Goal: Task Accomplishment & Management: Manage account settings

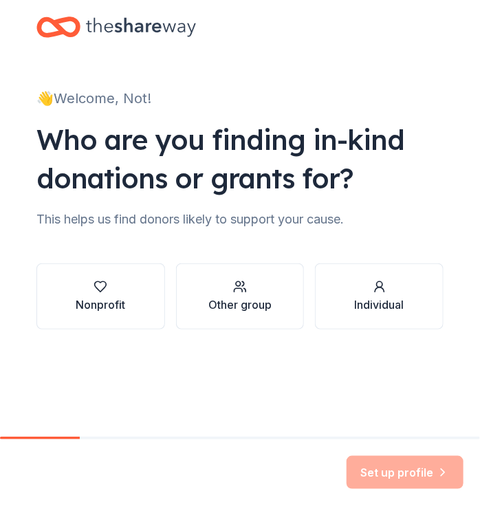
click at [104, 25] on icon at bounding box center [141, 27] width 110 height 28
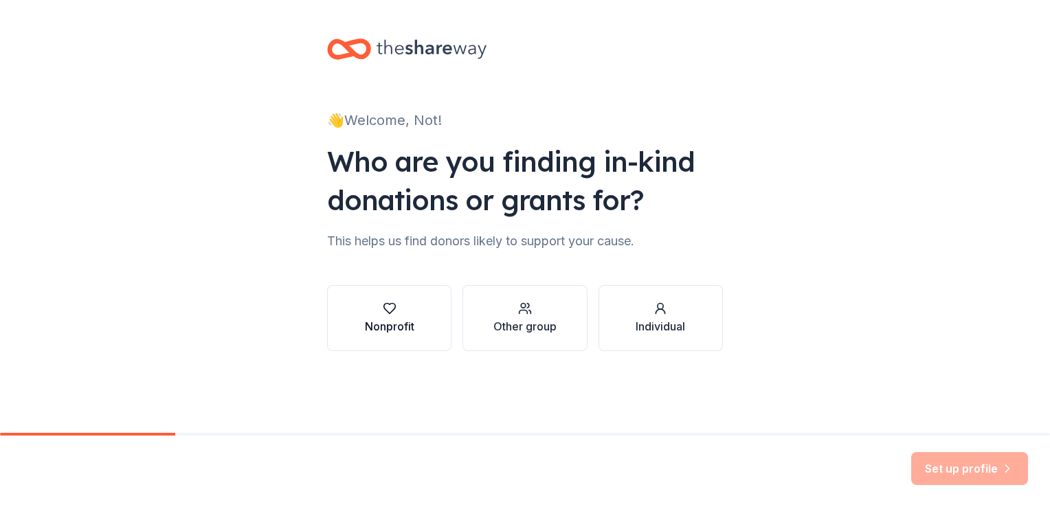
click at [410, 301] on button "Nonprofit" at bounding box center [389, 318] width 124 height 66
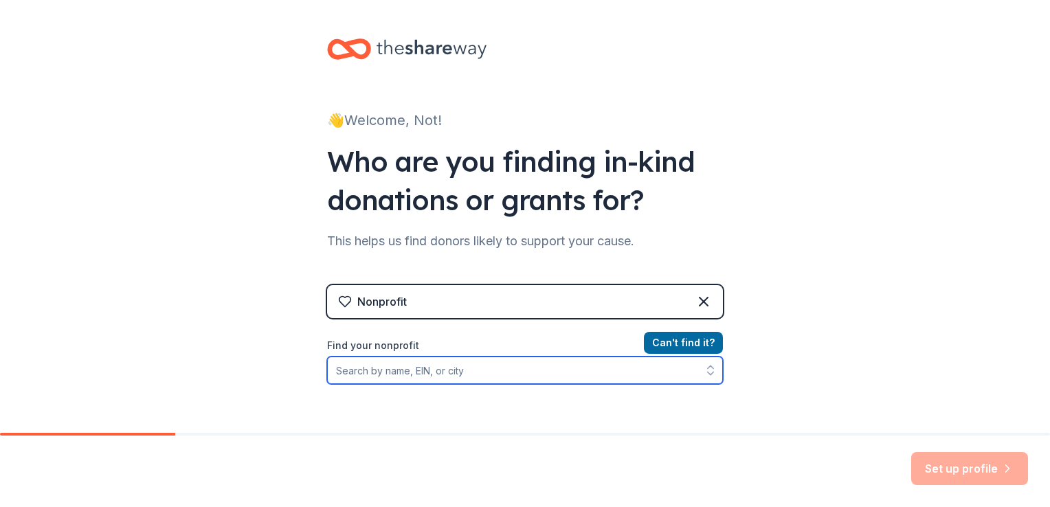
click at [396, 367] on input "Find your nonprofit" at bounding box center [525, 370] width 396 height 27
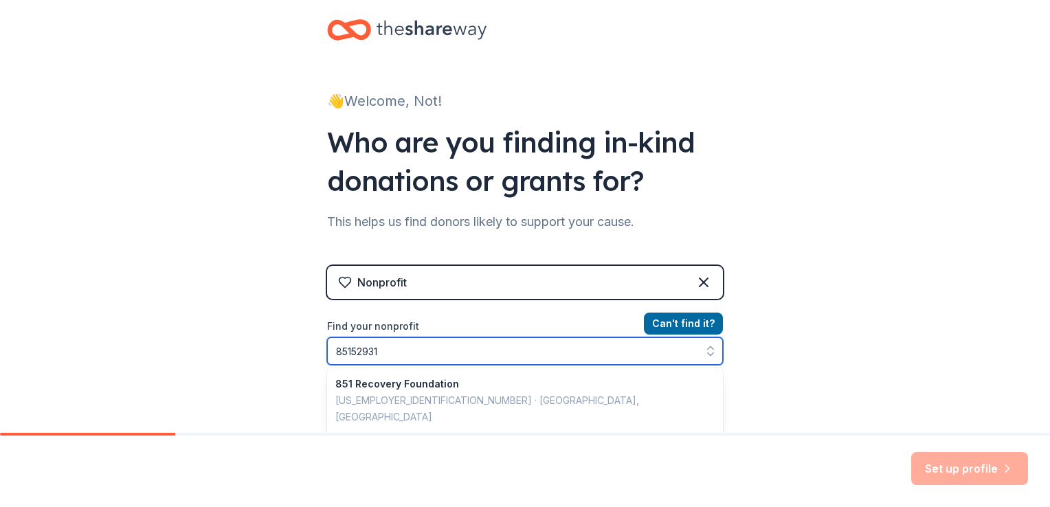
type input "851529313"
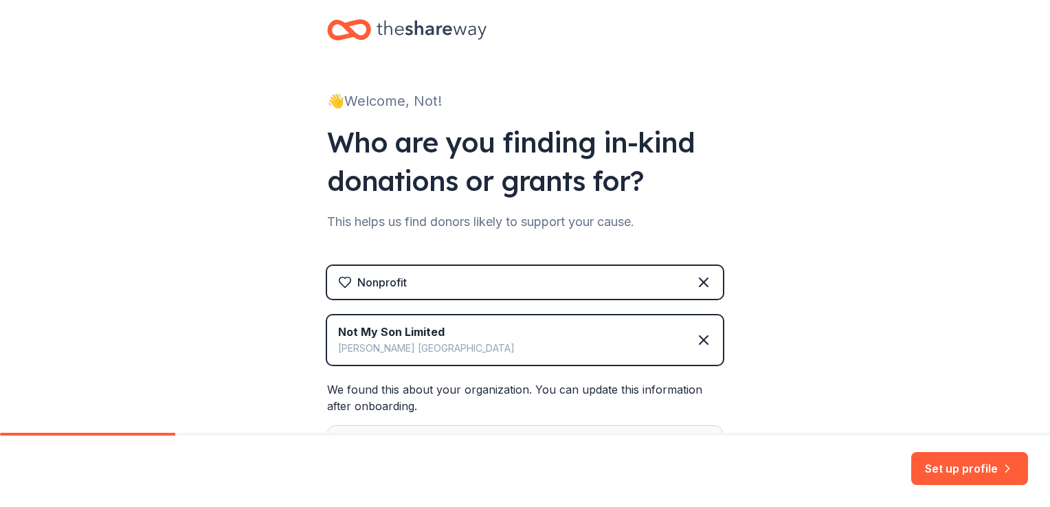
scroll to position [186, 0]
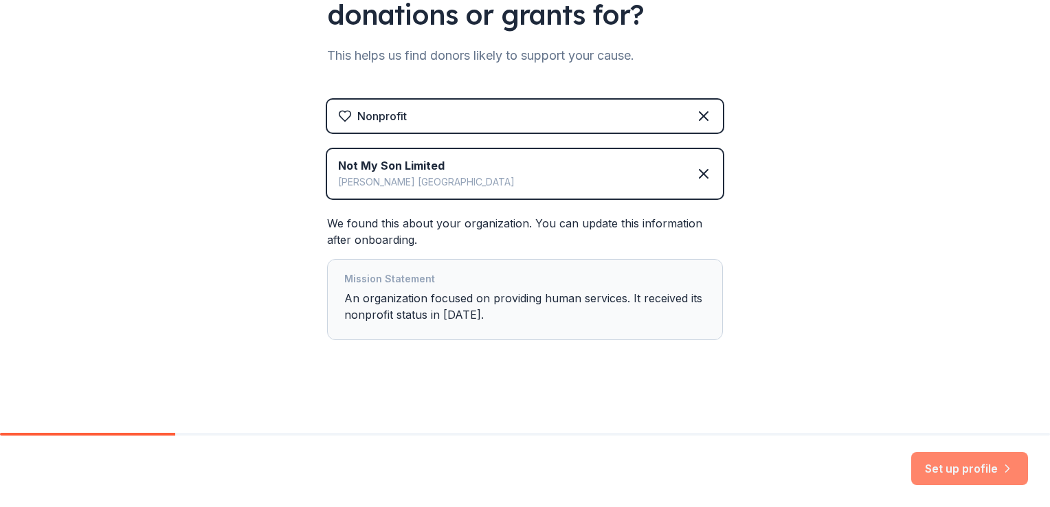
click at [938, 463] on button "Set up profile" at bounding box center [970, 468] width 117 height 33
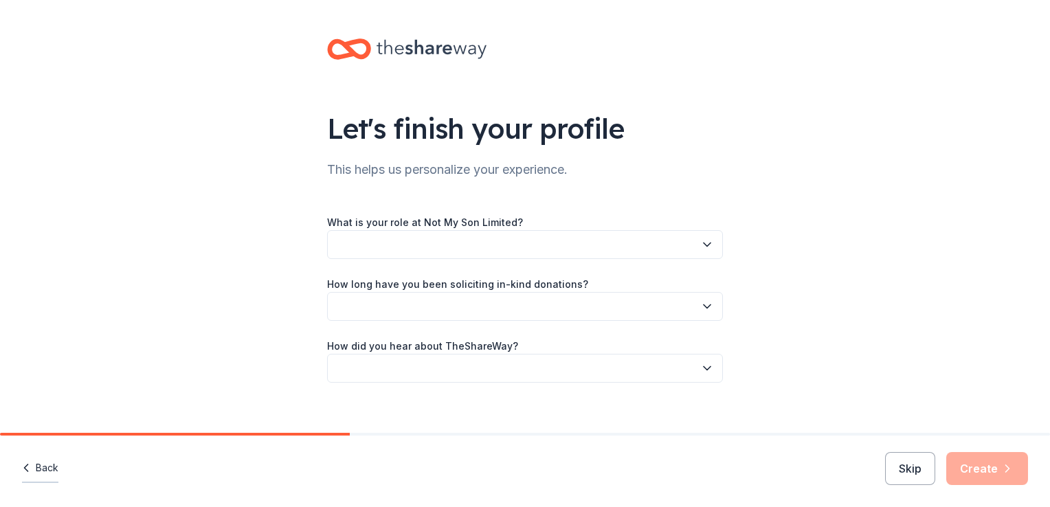
click at [45, 467] on button "Back" at bounding box center [40, 468] width 36 height 29
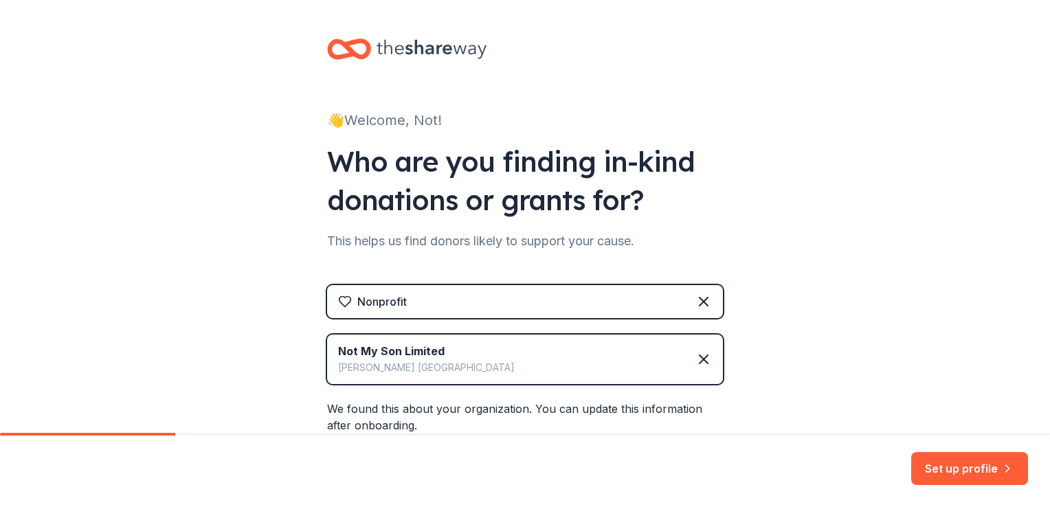
scroll to position [186, 0]
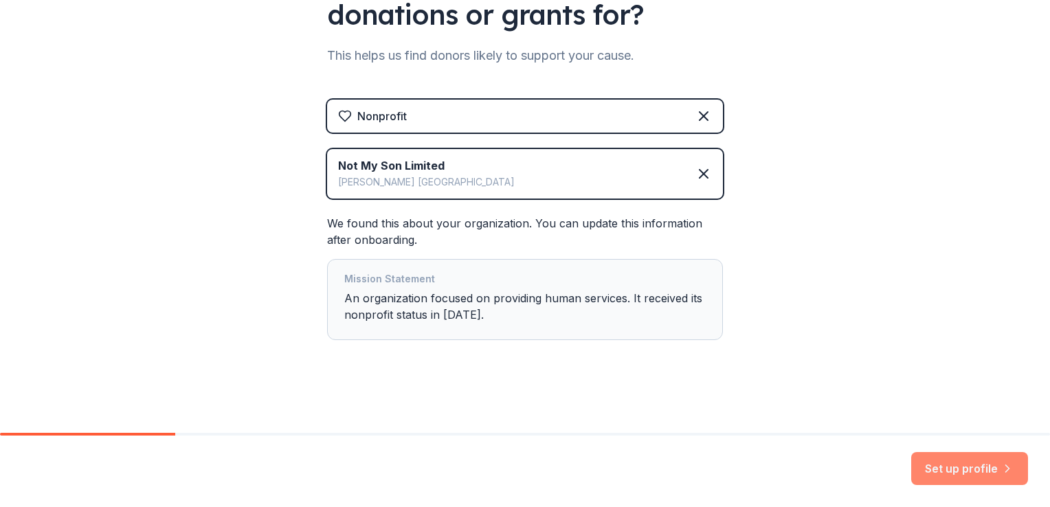
click at [938, 467] on button "Set up profile" at bounding box center [970, 468] width 117 height 33
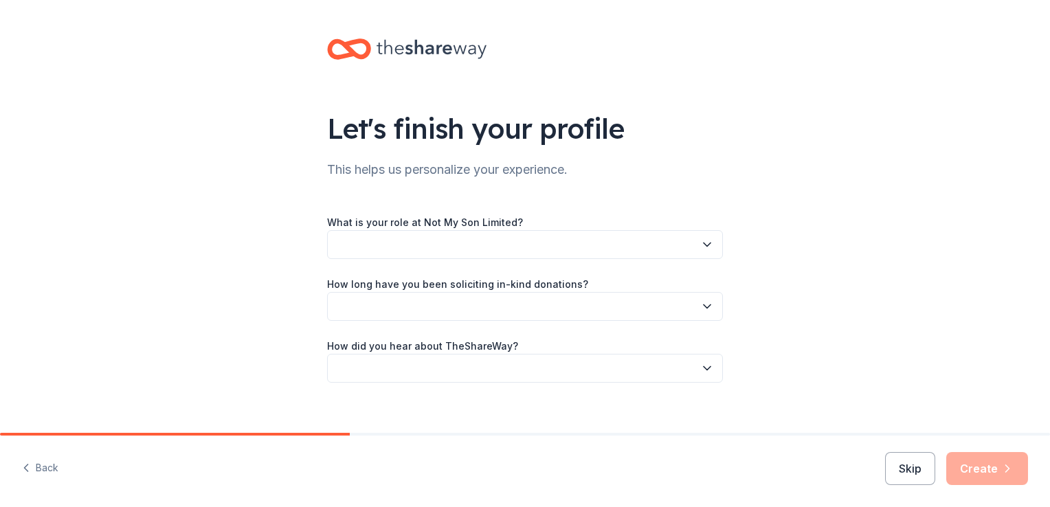
scroll to position [15, 0]
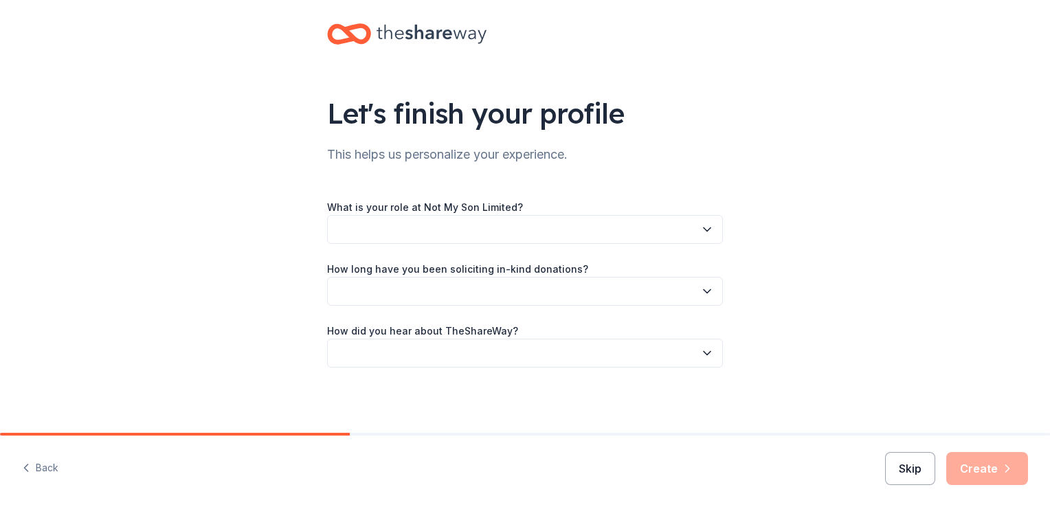
click at [895, 466] on button "Skip" at bounding box center [910, 468] width 50 height 33
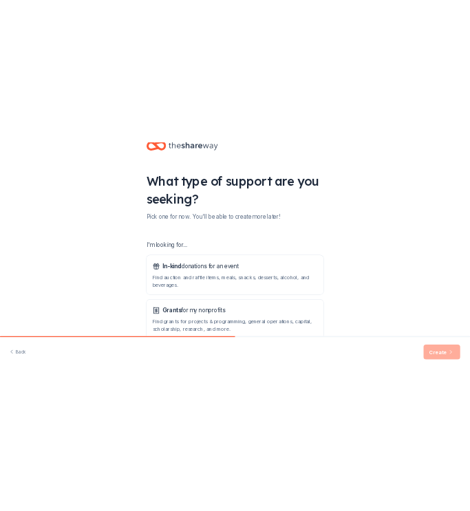
scroll to position [121, 0]
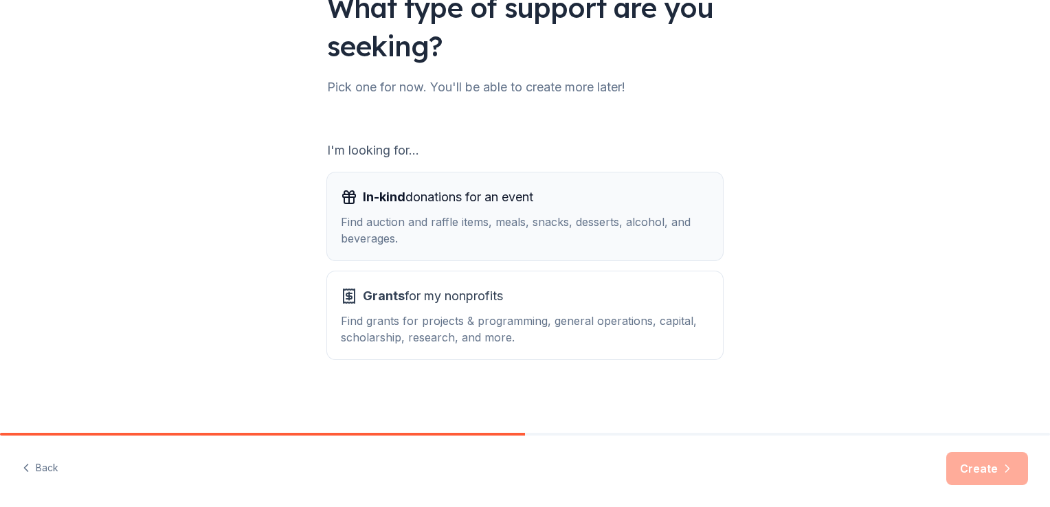
click at [663, 239] on div "Find auction and raffle items, meals, snacks, desserts, alcohol, and beverages." at bounding box center [525, 230] width 368 height 33
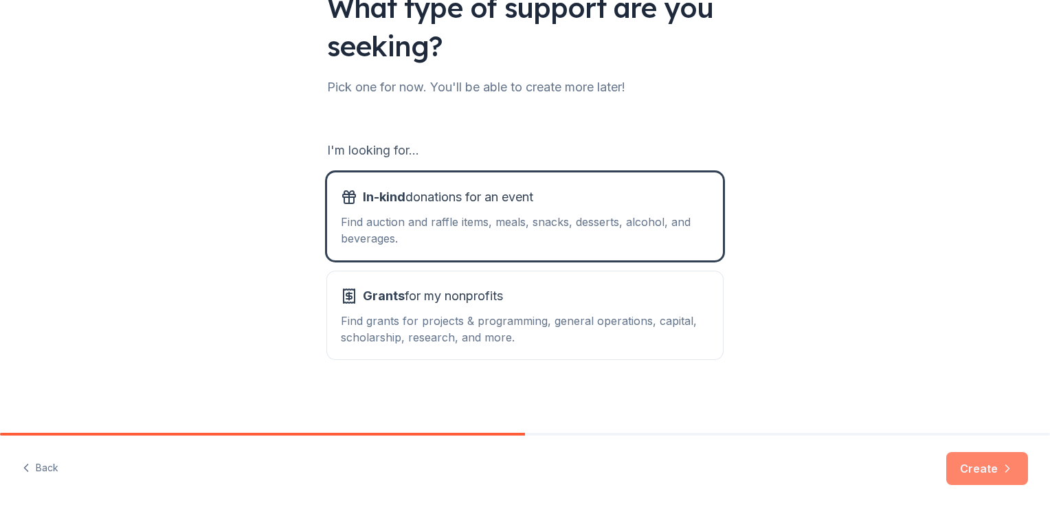
click at [962, 471] on button "Create" at bounding box center [988, 468] width 82 height 33
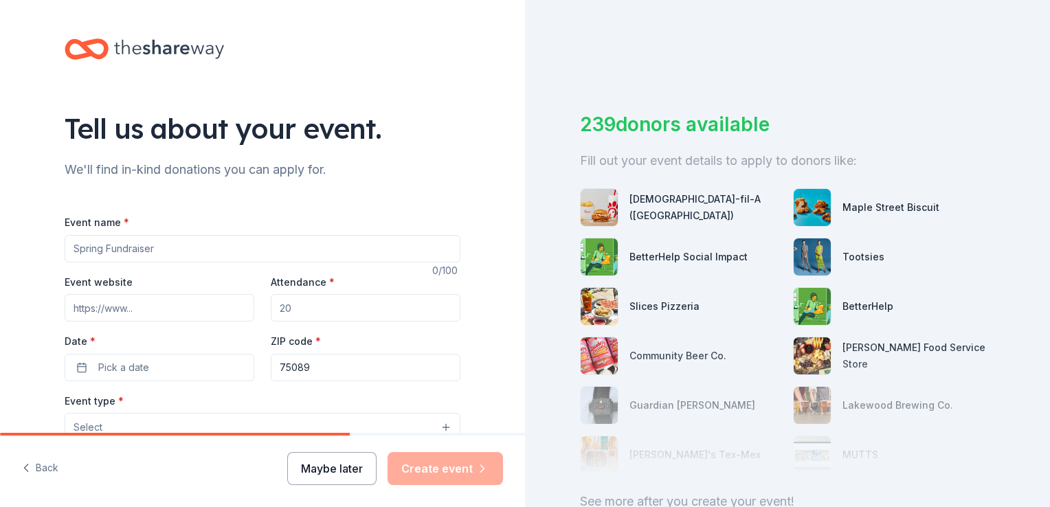
click at [356, 470] on button "Maybe later" at bounding box center [331, 468] width 89 height 33
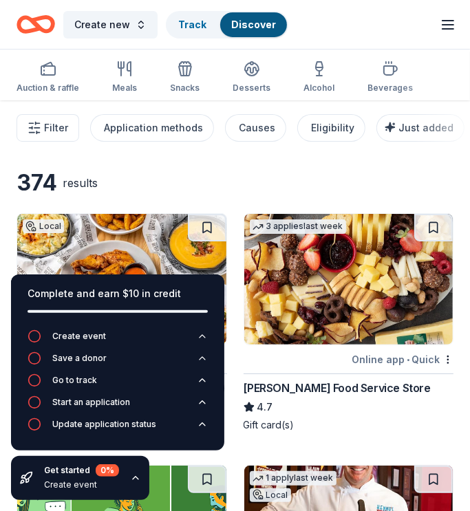
click at [440, 20] on icon "button" at bounding box center [447, 24] width 16 height 16
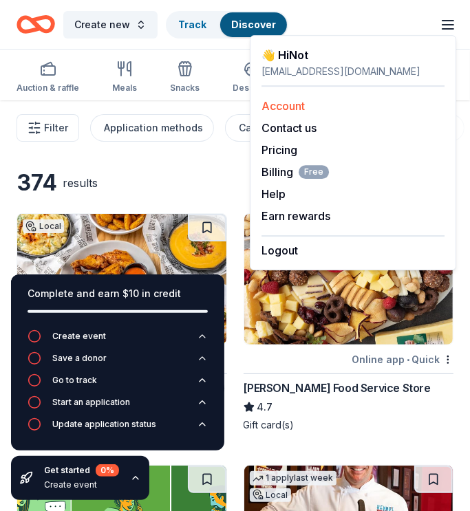
click at [297, 107] on link "Account" at bounding box center [282, 106] width 43 height 14
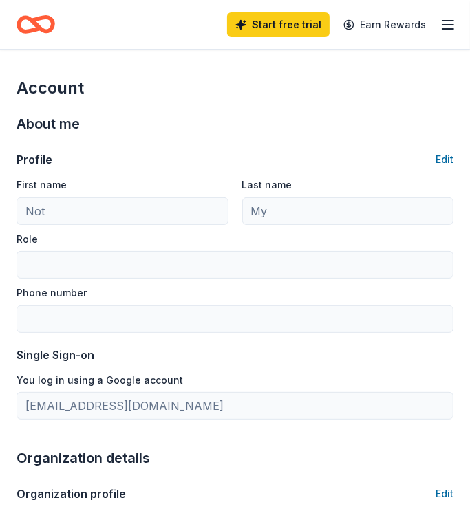
click at [451, 13] on div "Start free trial Earn Rewards" at bounding box center [341, 24] width 229 height 32
click at [448, 26] on icon "button" at bounding box center [447, 24] width 16 height 16
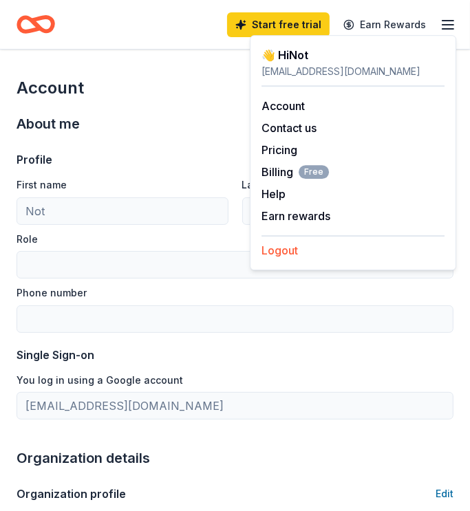
click at [278, 245] on button "Logout" at bounding box center [279, 250] width 36 height 16
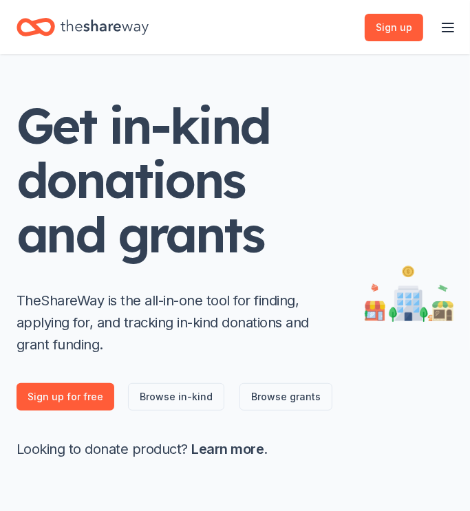
click at [453, 27] on line "button" at bounding box center [447, 27] width 11 height 0
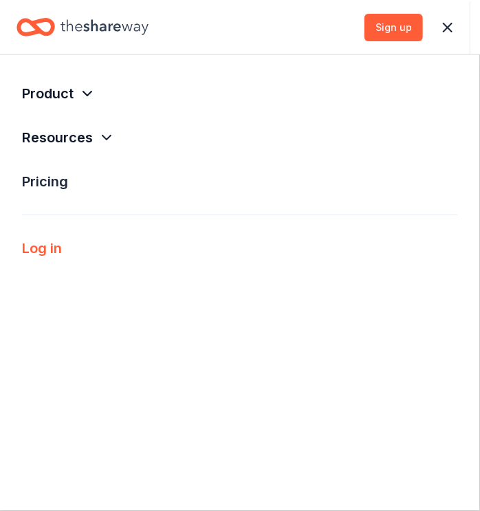
click at [53, 244] on link "Log in" at bounding box center [42, 248] width 40 height 16
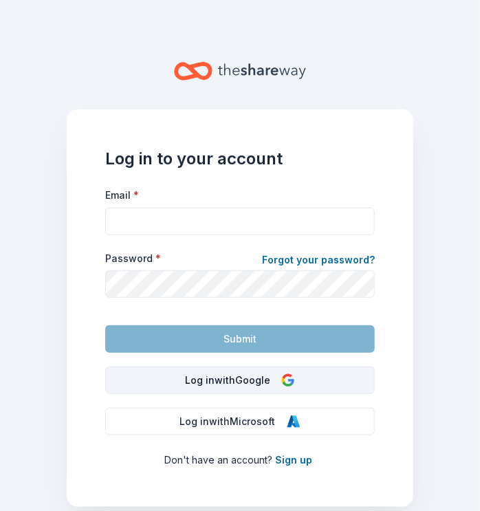
click at [155, 382] on button "Log in with Google" at bounding box center [239, 379] width 269 height 27
